Goal: Find contact information: Find contact information

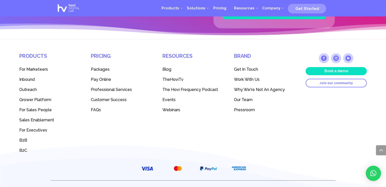
scroll to position [1398, 0]
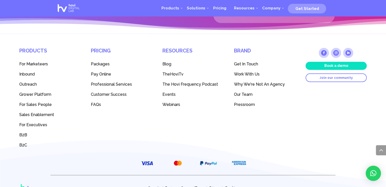
click at [362, 103] on div "Products For Marketeers Inbound Outreach Grower Platform For Sales People Sales…" at bounding box center [193, 95] width 348 height 109
click at [242, 64] on span "Get In Touch" at bounding box center [246, 64] width 24 height 5
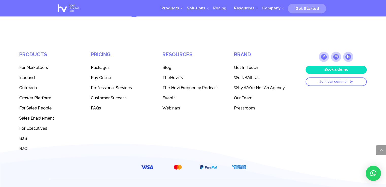
scroll to position [701, 0]
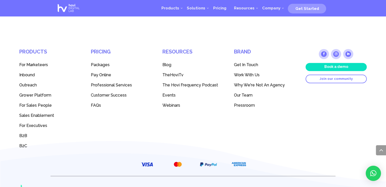
click at [247, 73] on span "Work With Us" at bounding box center [247, 75] width 26 height 5
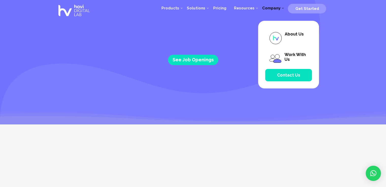
click at [290, 72] on span "Contact Us" at bounding box center [288, 75] width 47 height 12
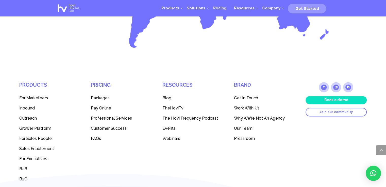
scroll to position [673, 0]
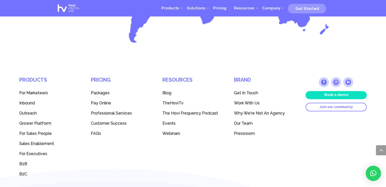
drag, startPoint x: 387, startPoint y: 46, endPoint x: 390, endPoint y: 197, distance: 151.1
